Goal: Information Seeking & Learning: Learn about a topic

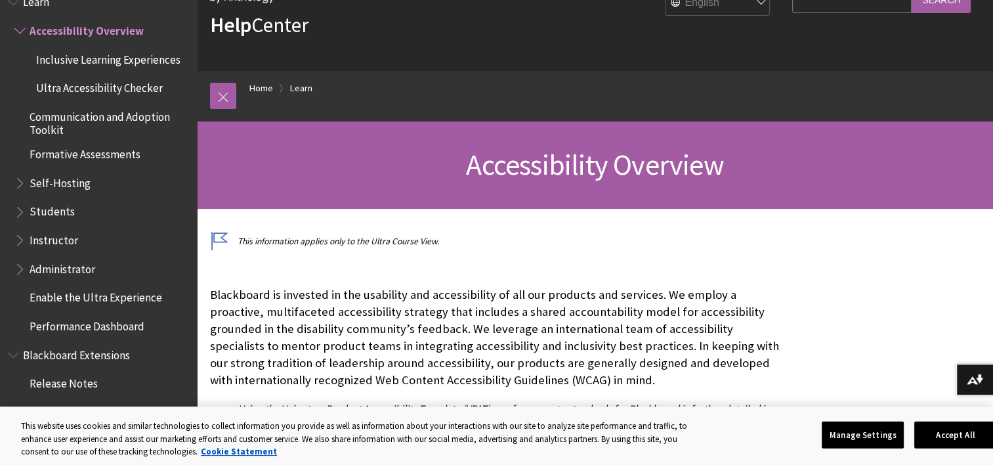
scroll to position [1272, 0]
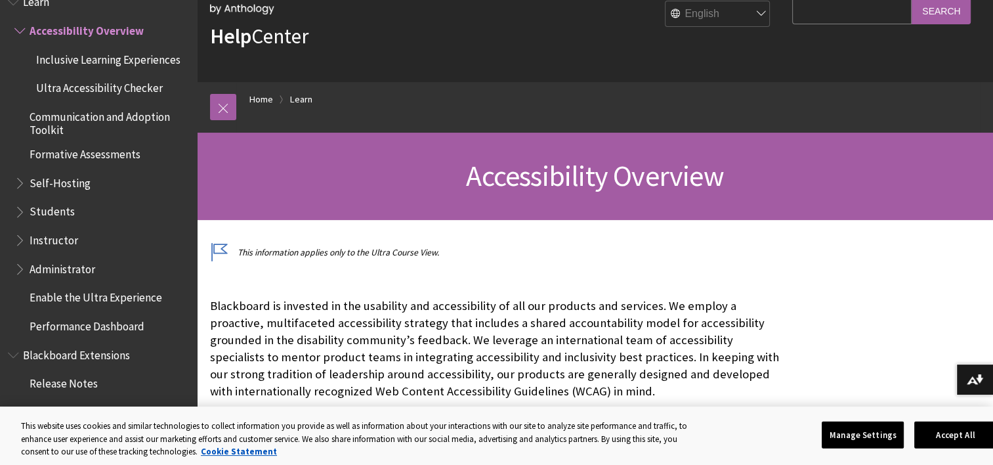
scroll to position [131, 0]
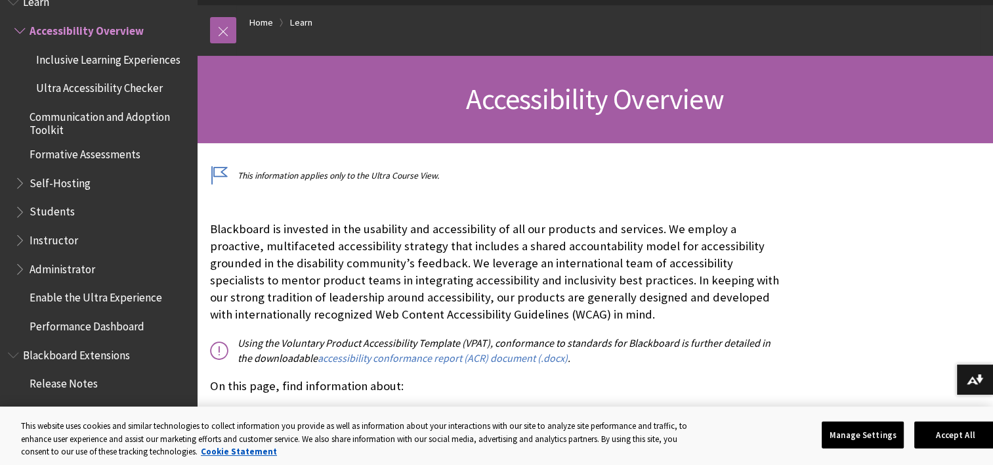
click at [79, 218] on span "Students" at bounding box center [101, 212] width 175 height 22
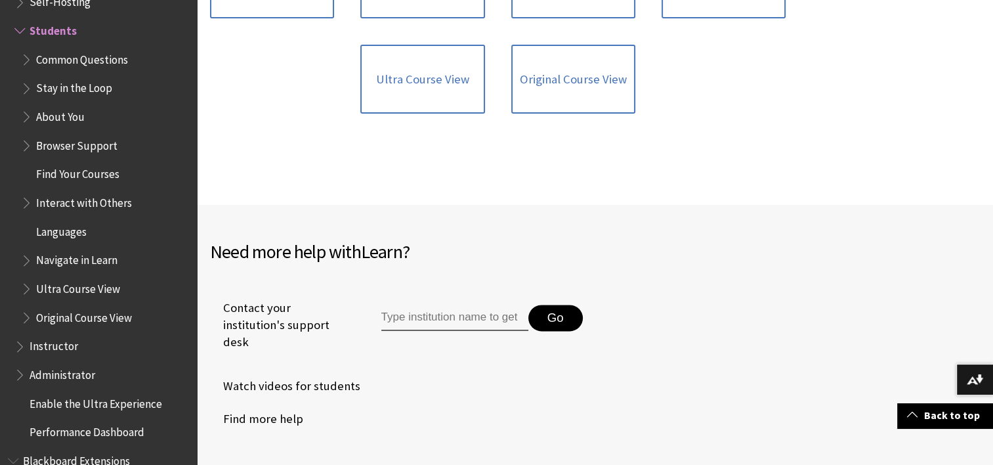
scroll to position [1641, 0]
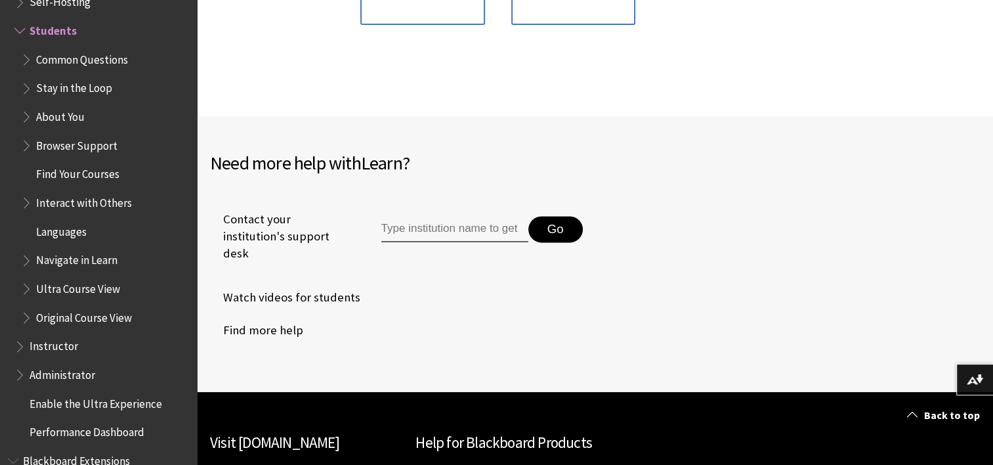
click at [465, 218] on input "Type institution name to get support" at bounding box center [454, 229] width 147 height 26
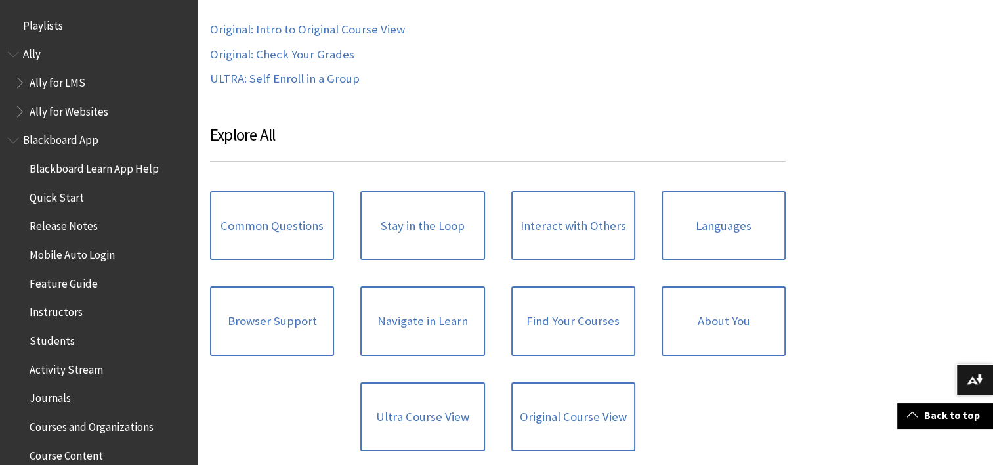
scroll to position [1214, 0]
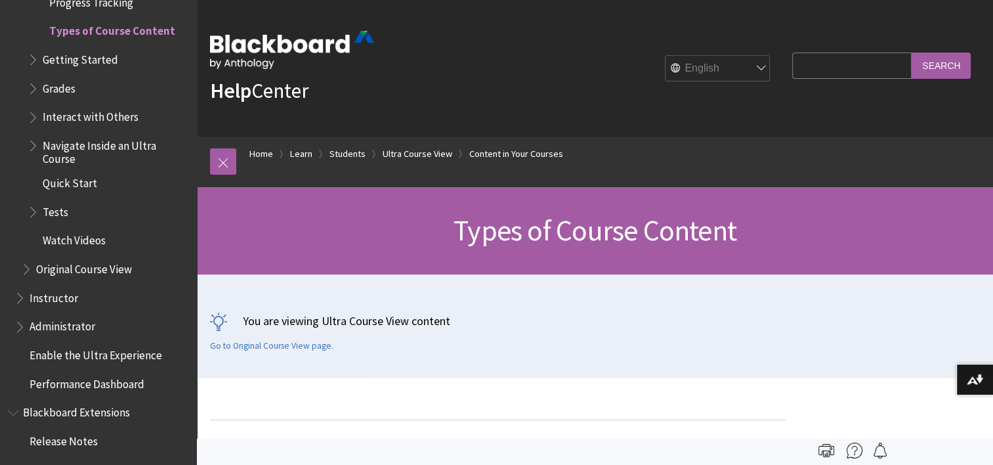
click at [826, 58] on input "Search Query" at bounding box center [851, 66] width 119 height 26
type input "How to change theme color"
click at [912, 53] on input "Search" at bounding box center [941, 66] width 59 height 26
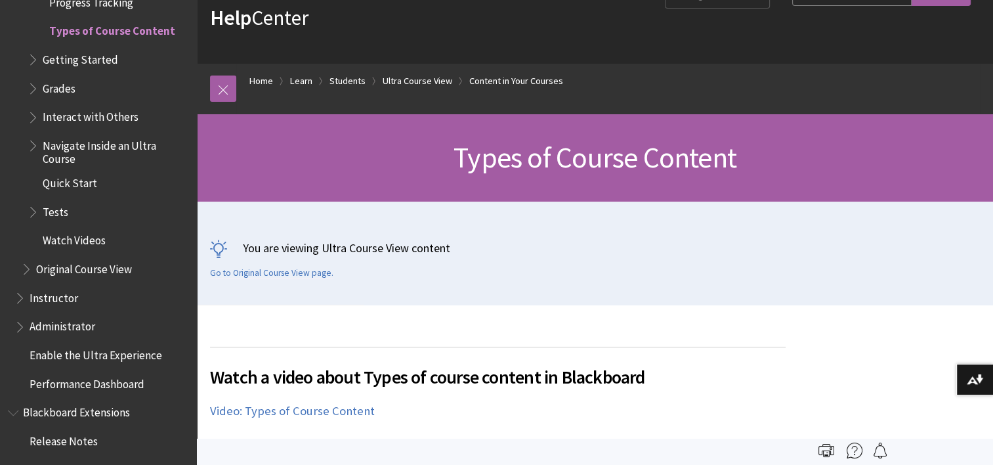
scroll to position [0, 0]
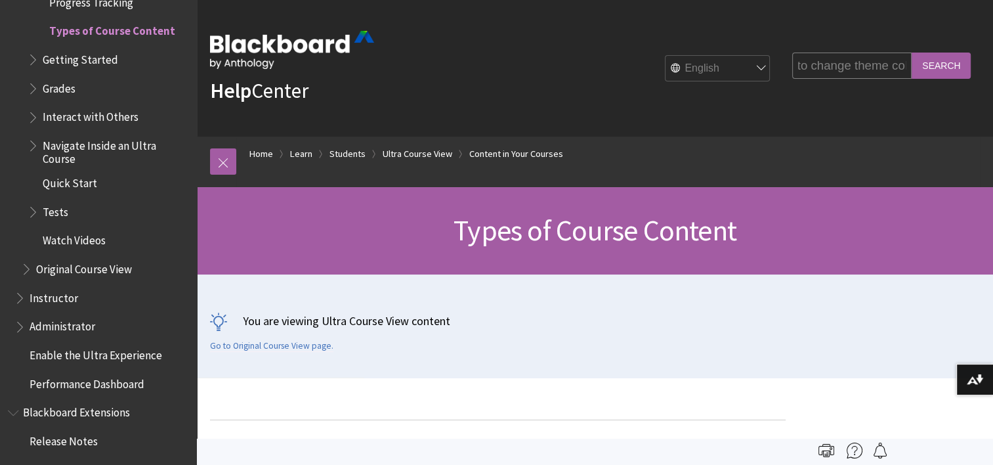
click at [922, 63] on input "Search" at bounding box center [941, 66] width 59 height 26
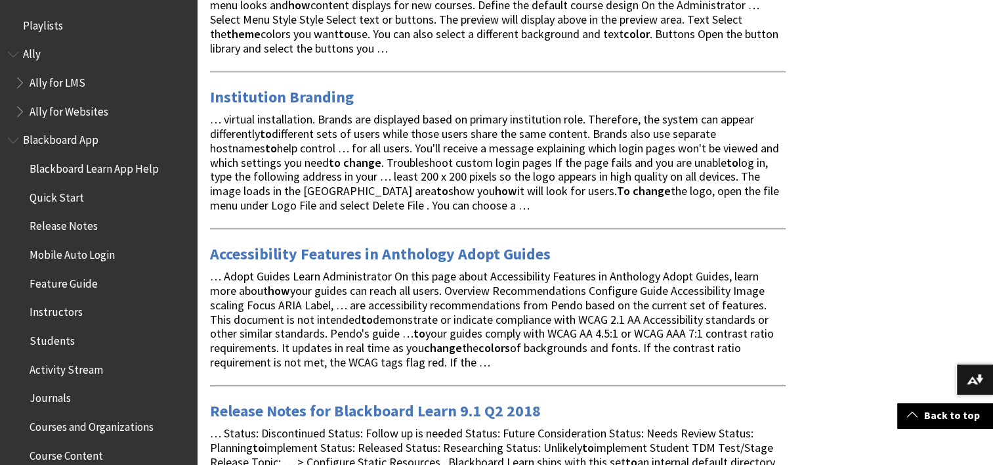
scroll to position [394, 0]
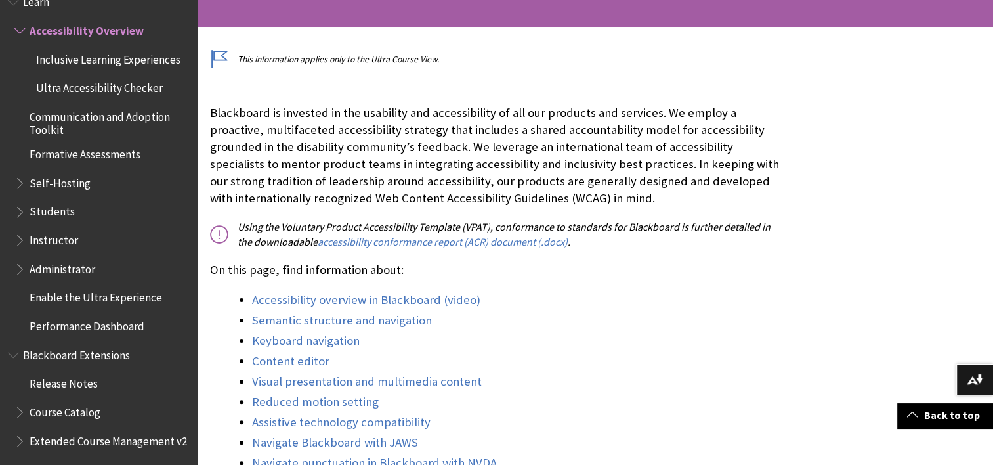
scroll to position [328, 0]
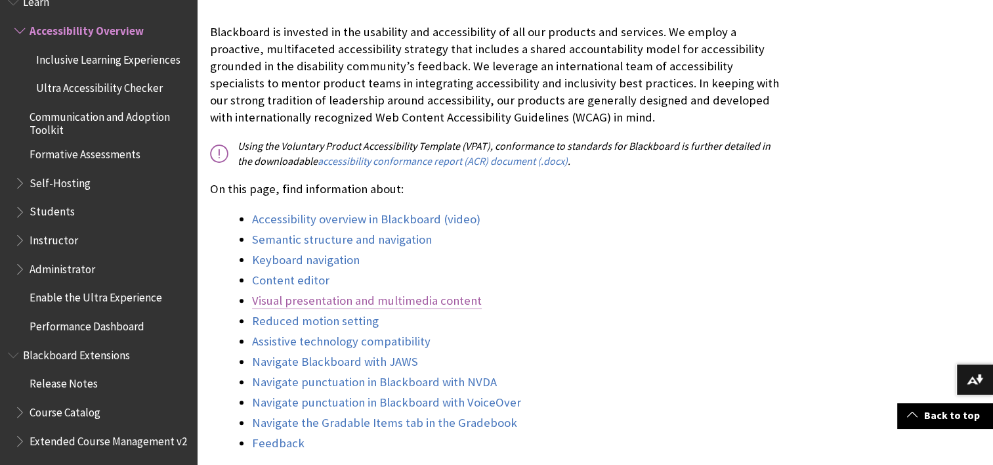
click at [322, 297] on link "Visual presentation and multimedia content" at bounding box center [367, 301] width 230 height 16
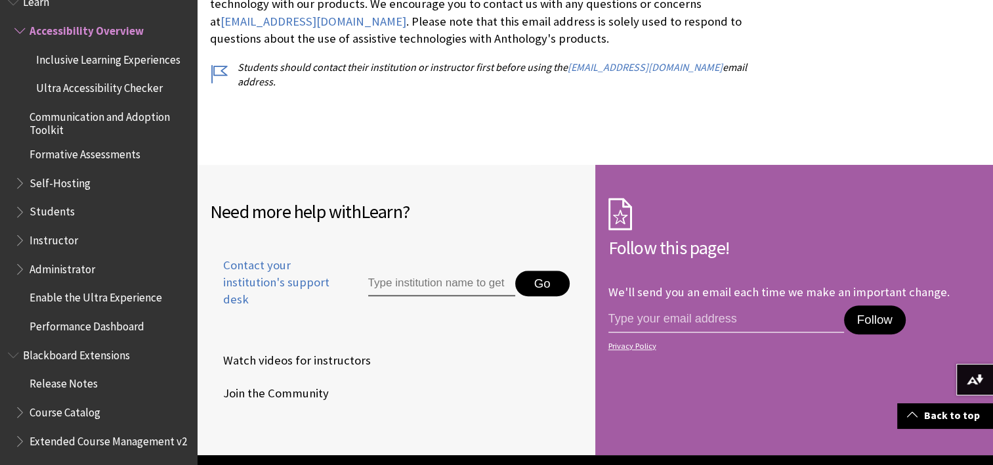
scroll to position [6099, 0]
